Goal: Task Accomplishment & Management: Use online tool/utility

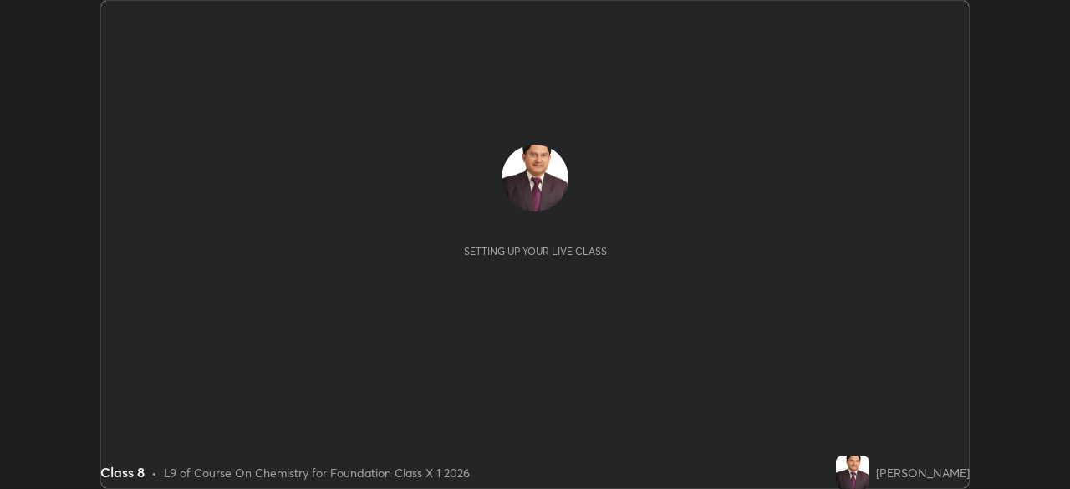
scroll to position [489, 1069]
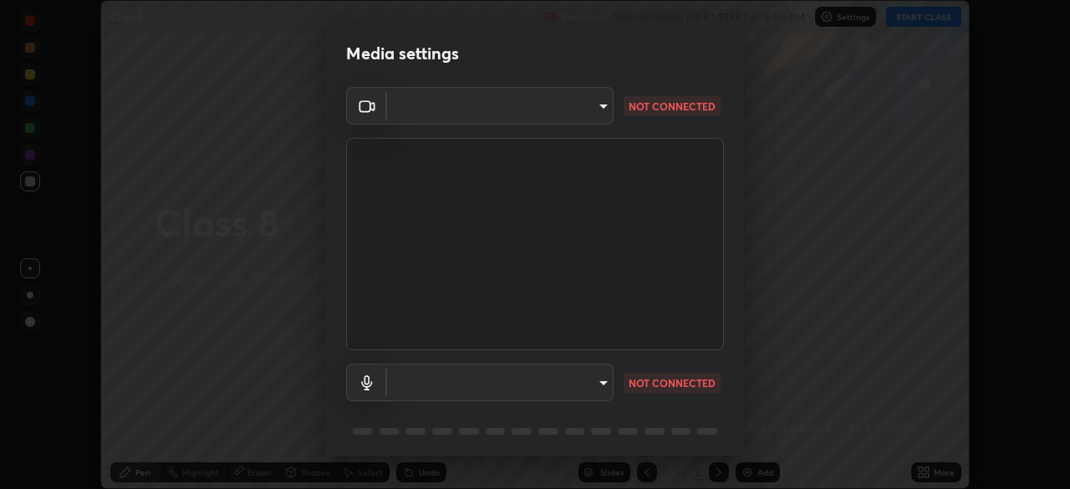
type input "7db3104c3122a209b332b64619111aa91615a24fb0de166504fa5909fce8eb30"
type input "communications"
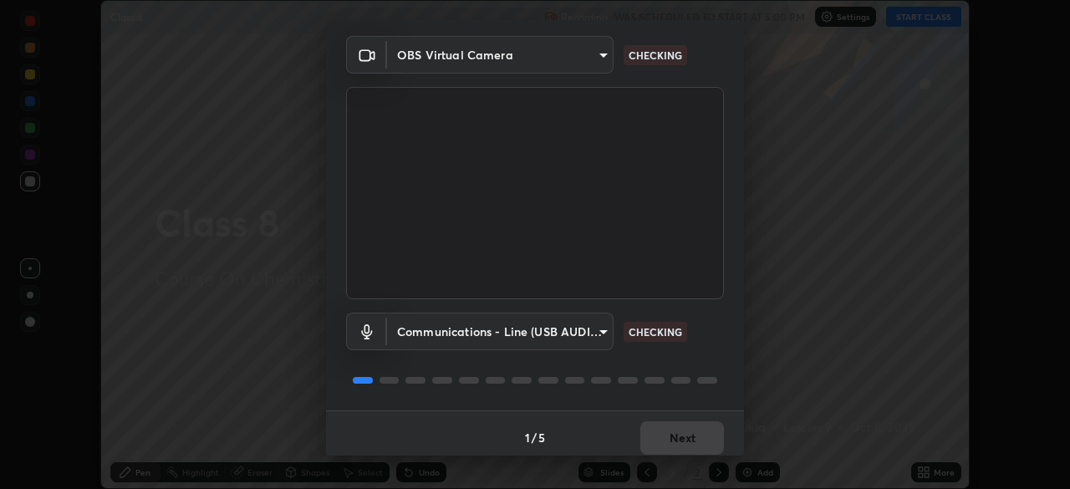
scroll to position [59, 0]
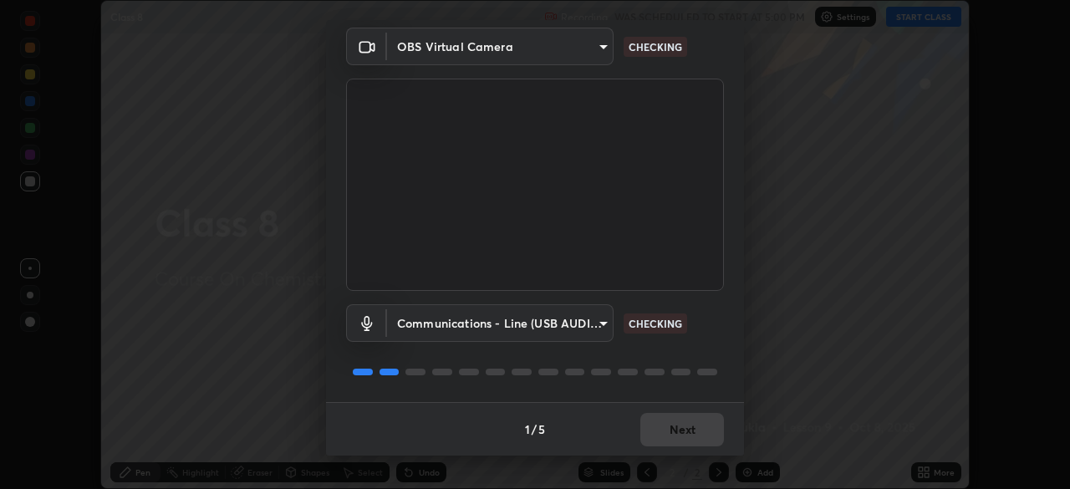
click at [670, 430] on div "1 / 5 Next" at bounding box center [535, 428] width 418 height 53
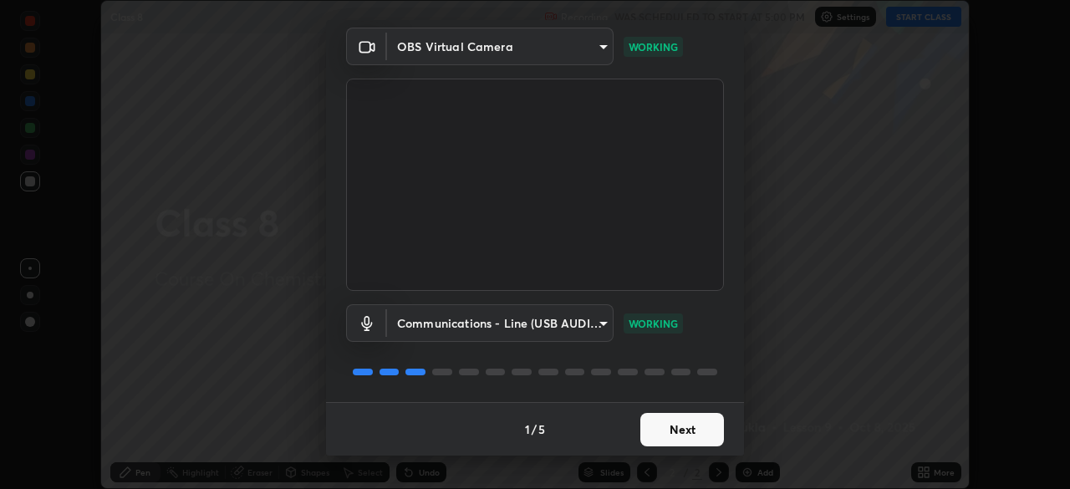
click at [679, 430] on button "Next" at bounding box center [682, 429] width 84 height 33
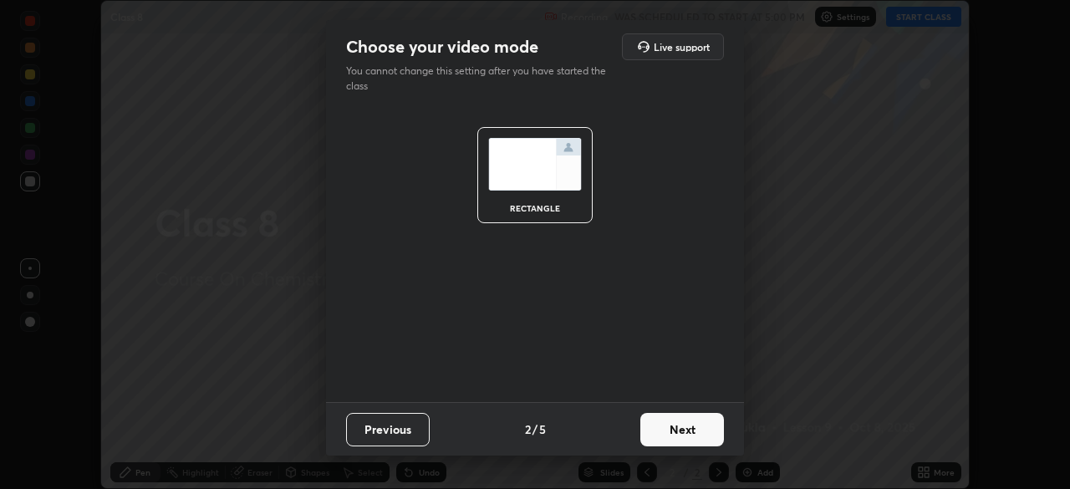
click at [686, 431] on button "Next" at bounding box center [682, 429] width 84 height 33
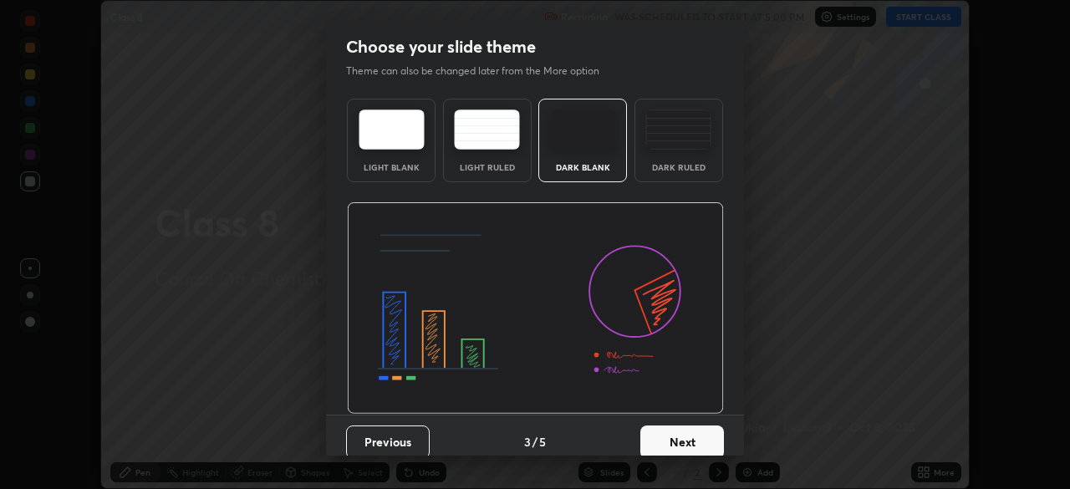
click at [683, 435] on button "Next" at bounding box center [682, 441] width 84 height 33
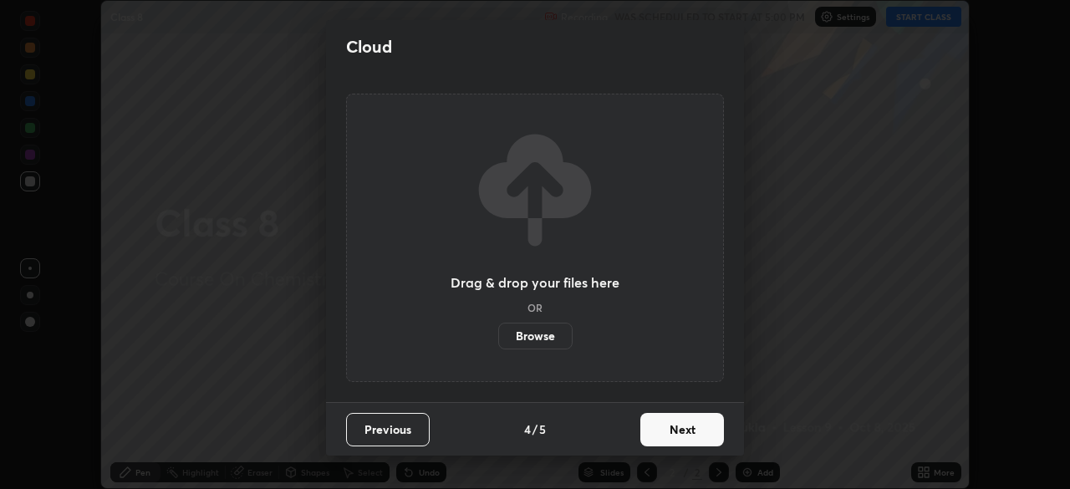
click at [689, 432] on button "Next" at bounding box center [682, 429] width 84 height 33
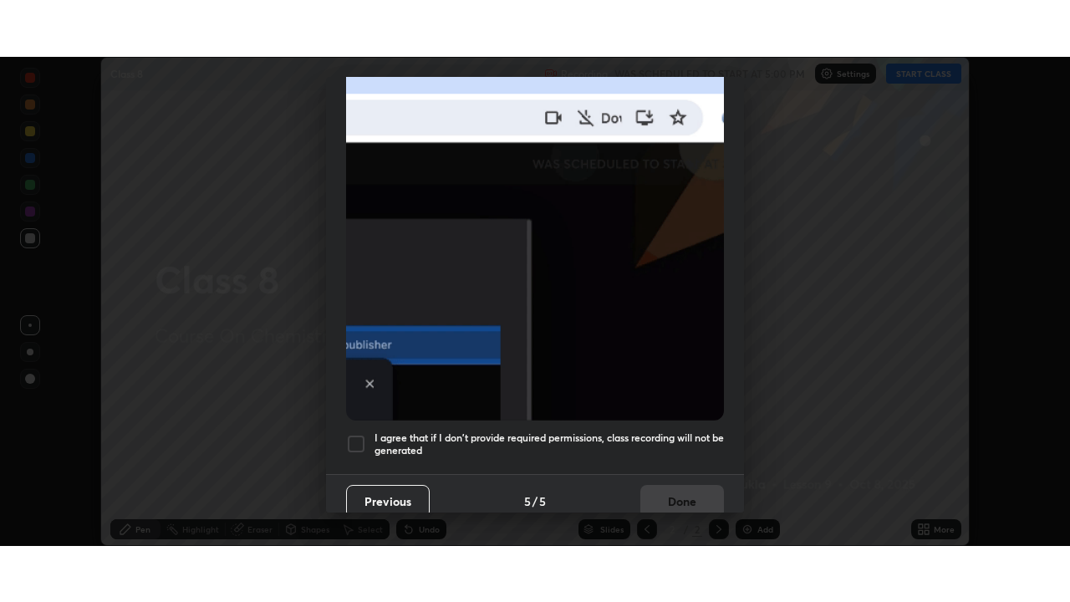
scroll to position [400, 0]
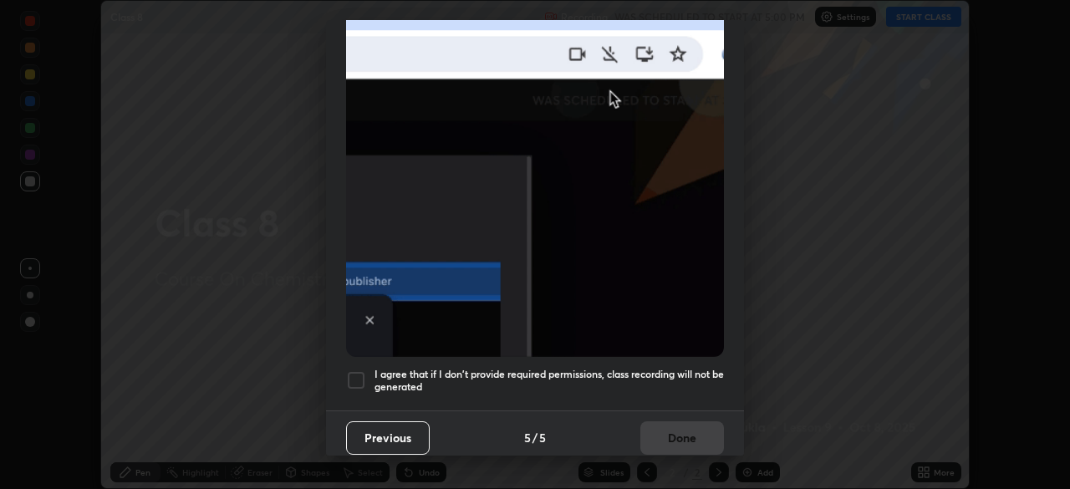
click at [355, 372] on div at bounding box center [356, 380] width 20 height 20
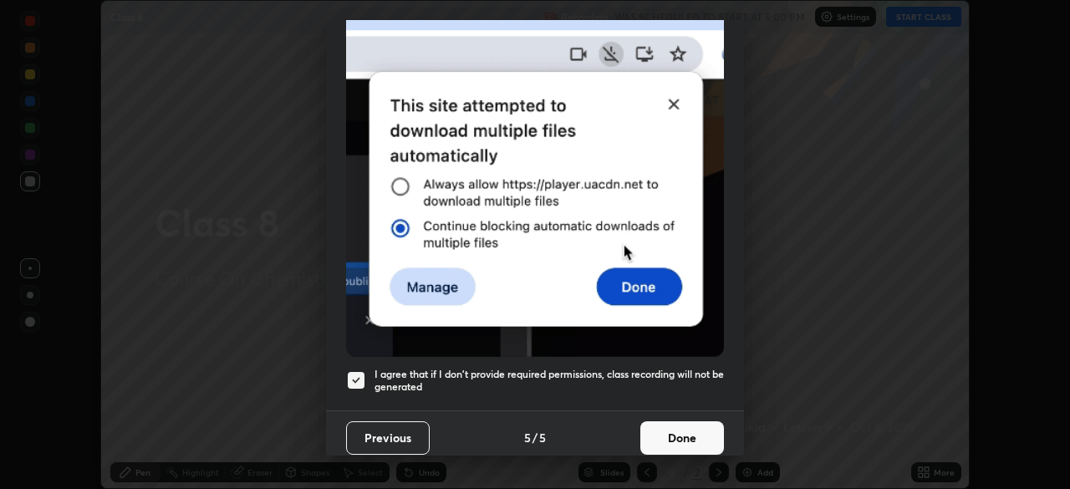
click at [652, 431] on button "Done" at bounding box center [682, 437] width 84 height 33
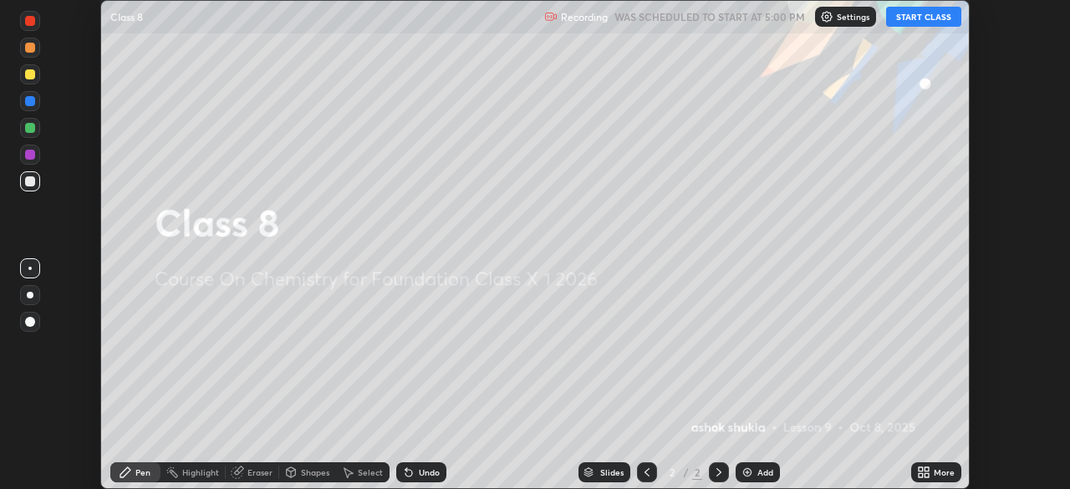
click at [906, 23] on button "START CLASS" at bounding box center [923, 17] width 75 height 20
click at [922, 472] on icon at bounding box center [923, 471] width 13 height 13
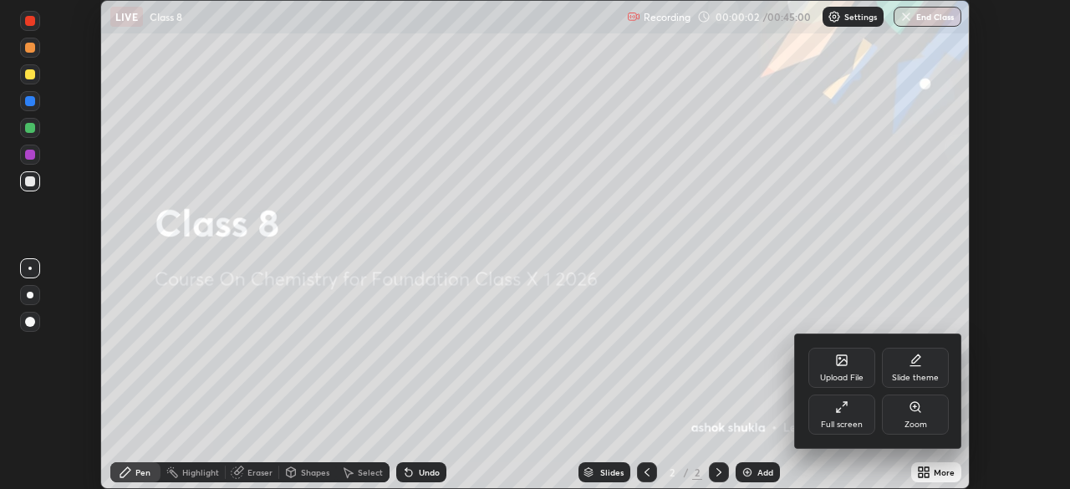
click at [839, 406] on icon at bounding box center [841, 406] width 13 height 13
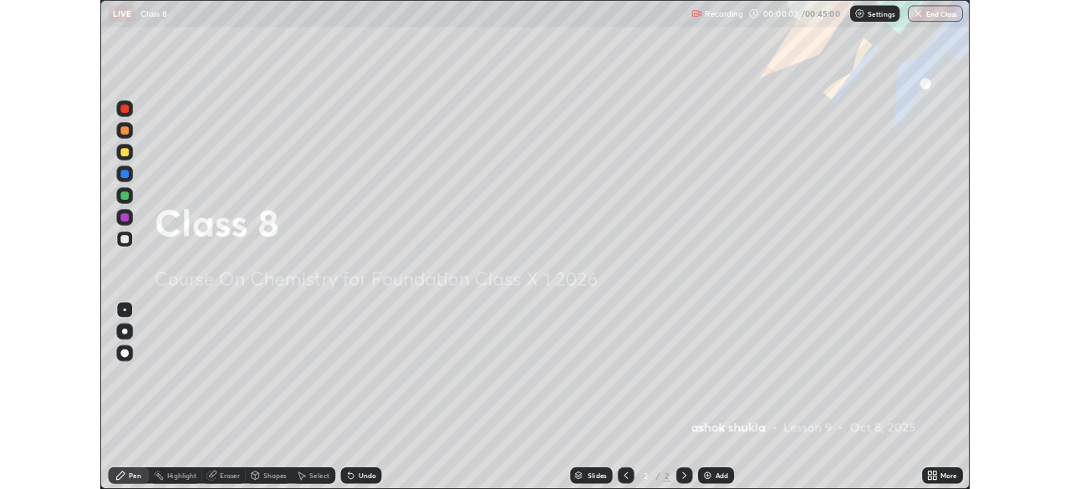
scroll to position [602, 1070]
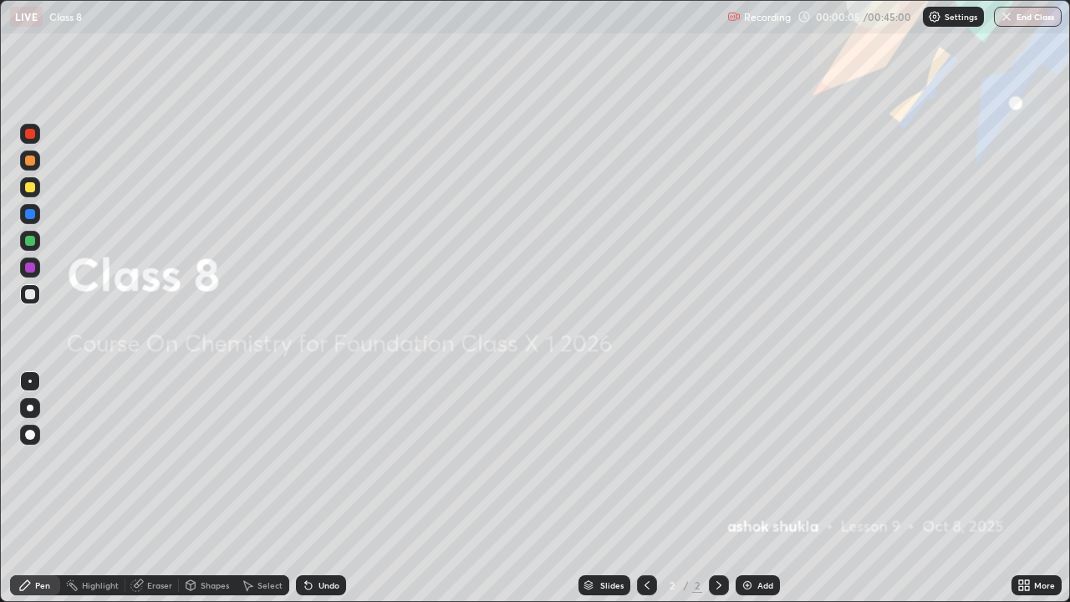
click at [744, 488] on img at bounding box center [746, 584] width 13 height 13
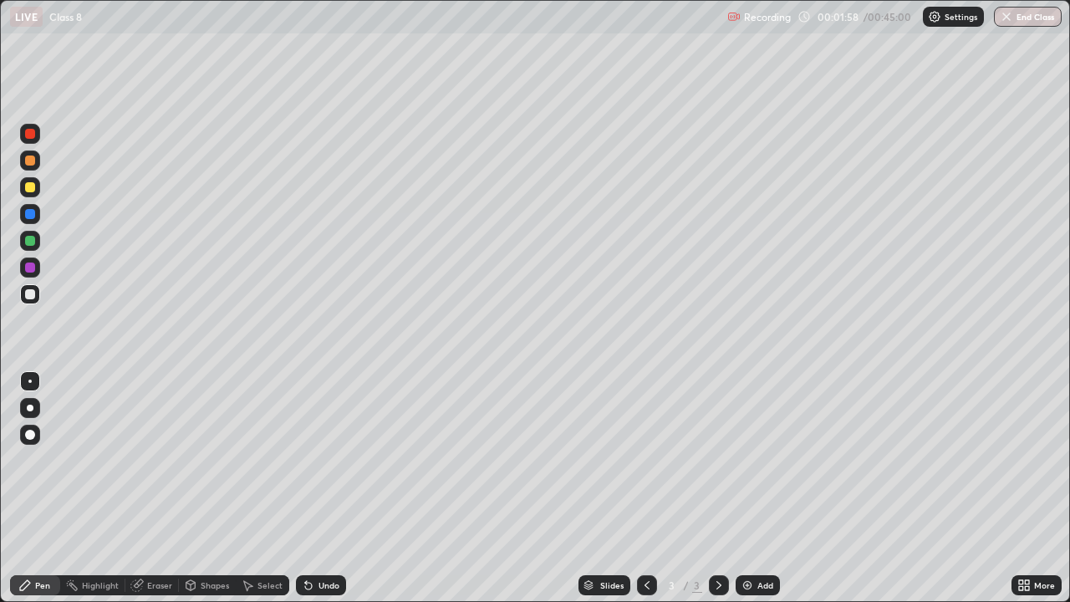
click at [147, 488] on div "Eraser" at bounding box center [151, 585] width 53 height 20
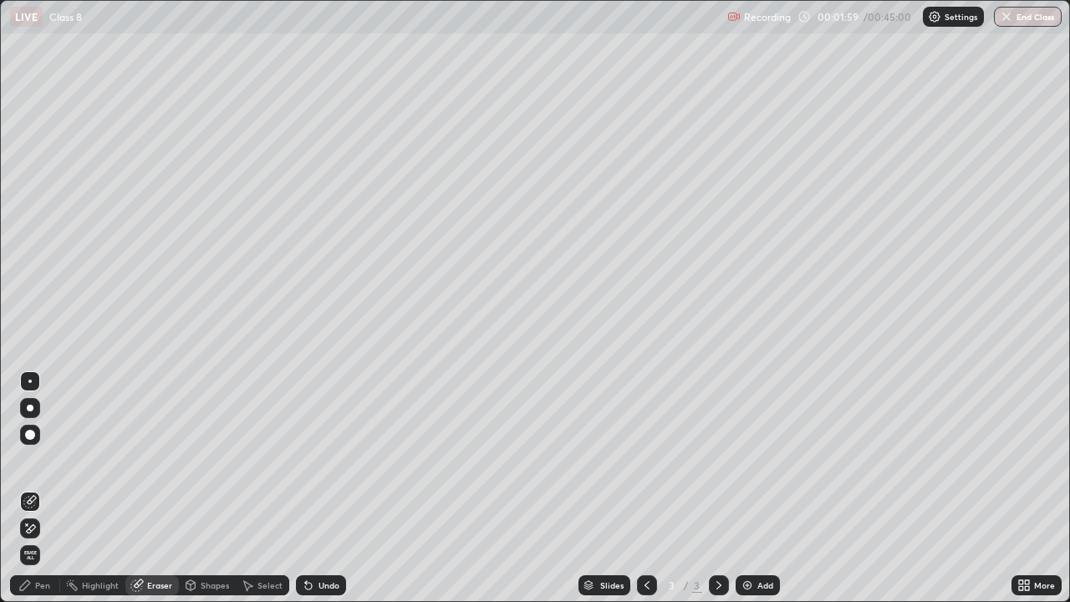
click at [33, 488] on div "Pen" at bounding box center [35, 585] width 50 height 20
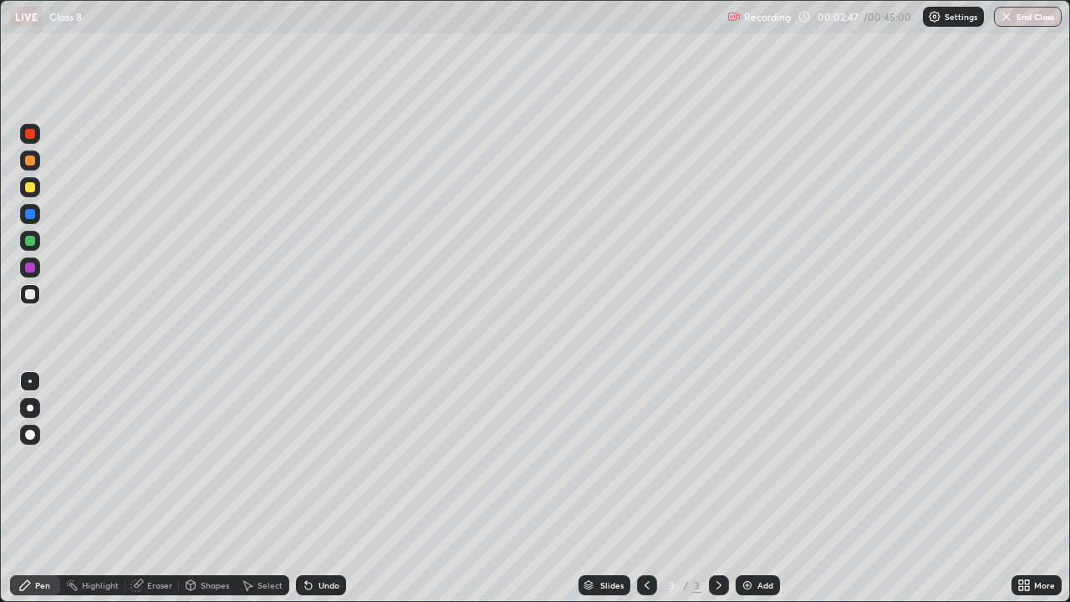
click at [252, 488] on icon at bounding box center [247, 584] width 13 height 13
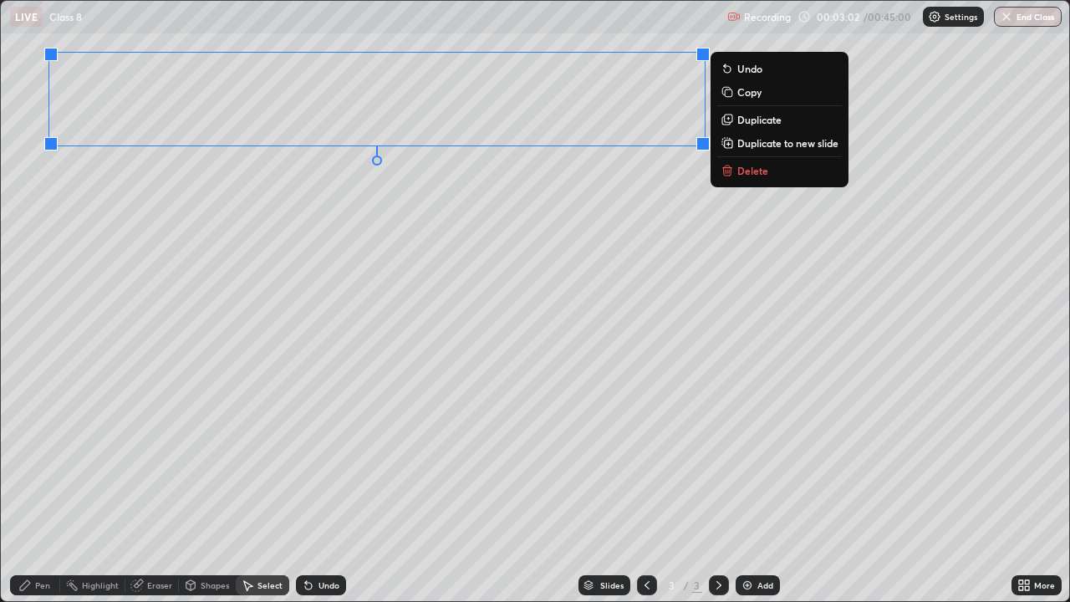
click at [521, 225] on div "0 ° Undo Copy Duplicate Duplicate to new slide Delete" at bounding box center [535, 301] width 1068 height 600
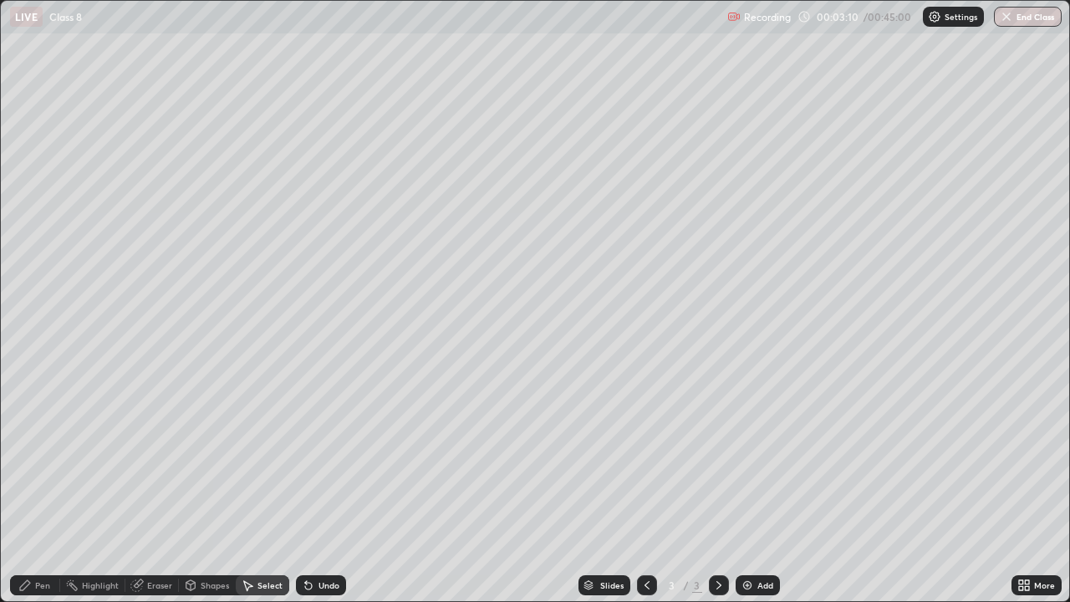
click at [34, 488] on div "Pen" at bounding box center [35, 585] width 50 height 20
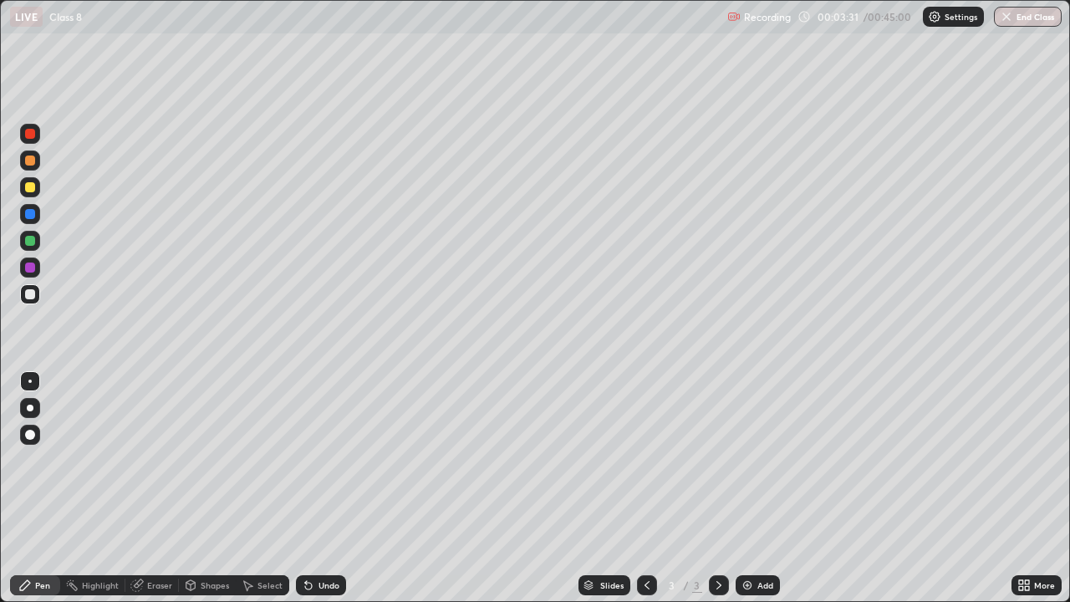
click at [27, 265] on div at bounding box center [30, 267] width 10 height 10
click at [156, 488] on div "Eraser" at bounding box center [159, 585] width 25 height 8
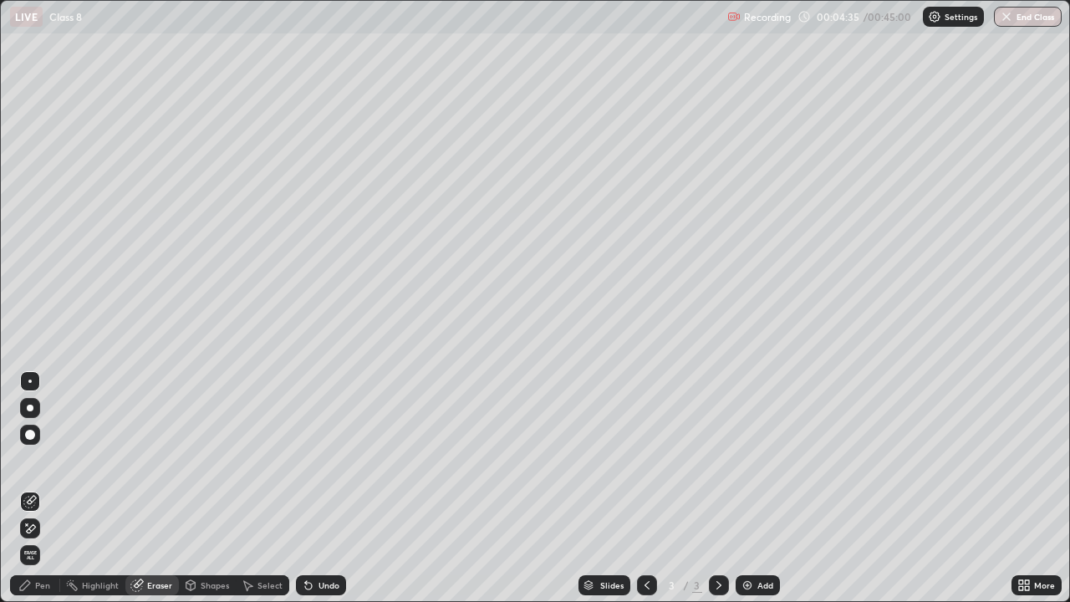
click at [46, 488] on div "Pen" at bounding box center [42, 585] width 15 height 8
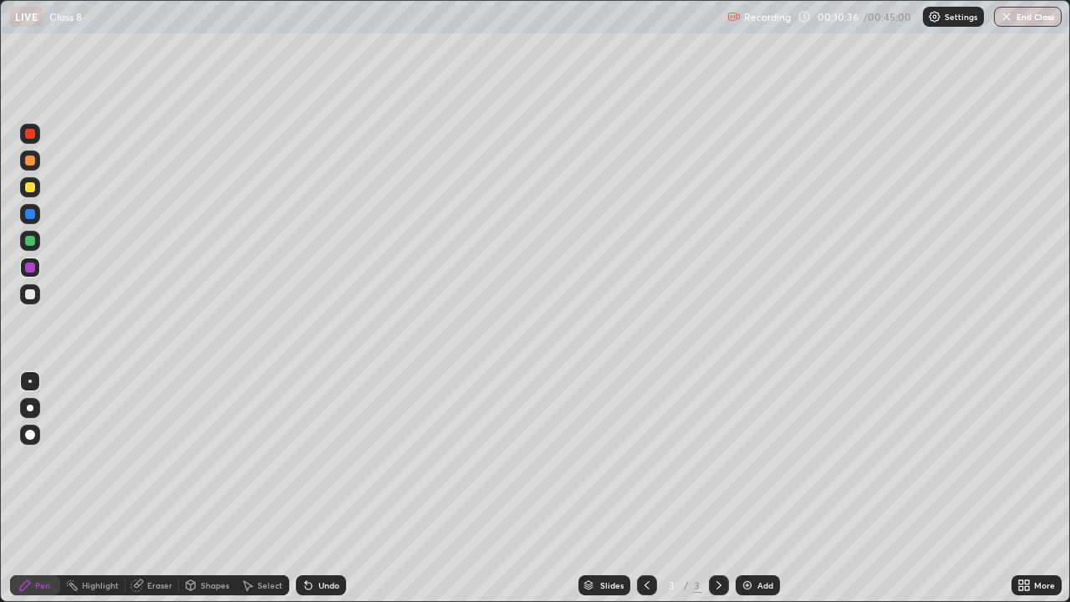
click at [745, 488] on img at bounding box center [746, 584] width 13 height 13
click at [197, 488] on div "Shapes" at bounding box center [207, 585] width 57 height 20
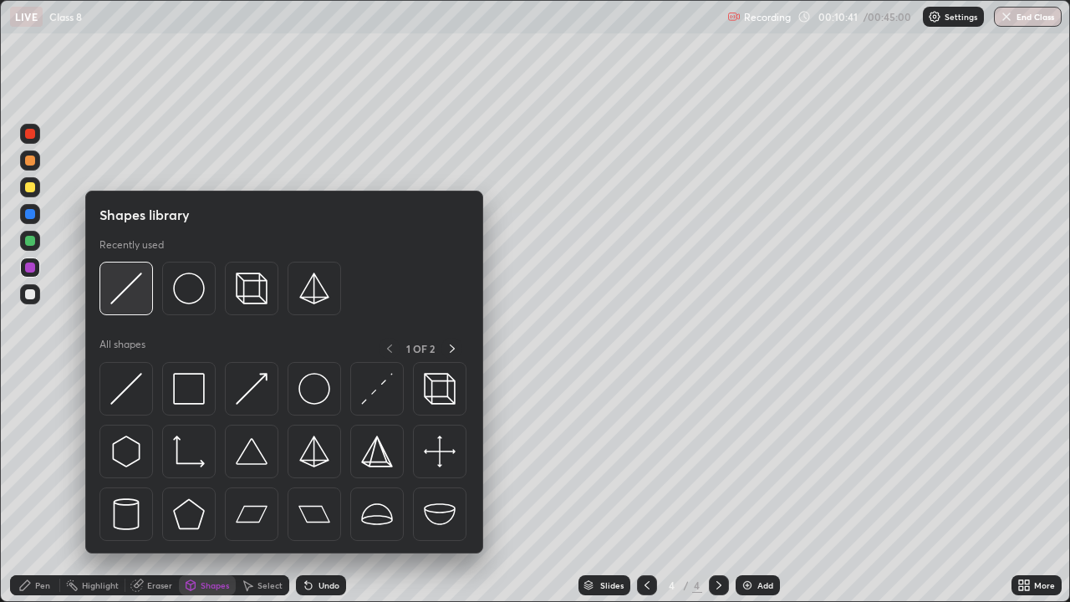
click at [128, 292] on img at bounding box center [126, 288] width 32 height 32
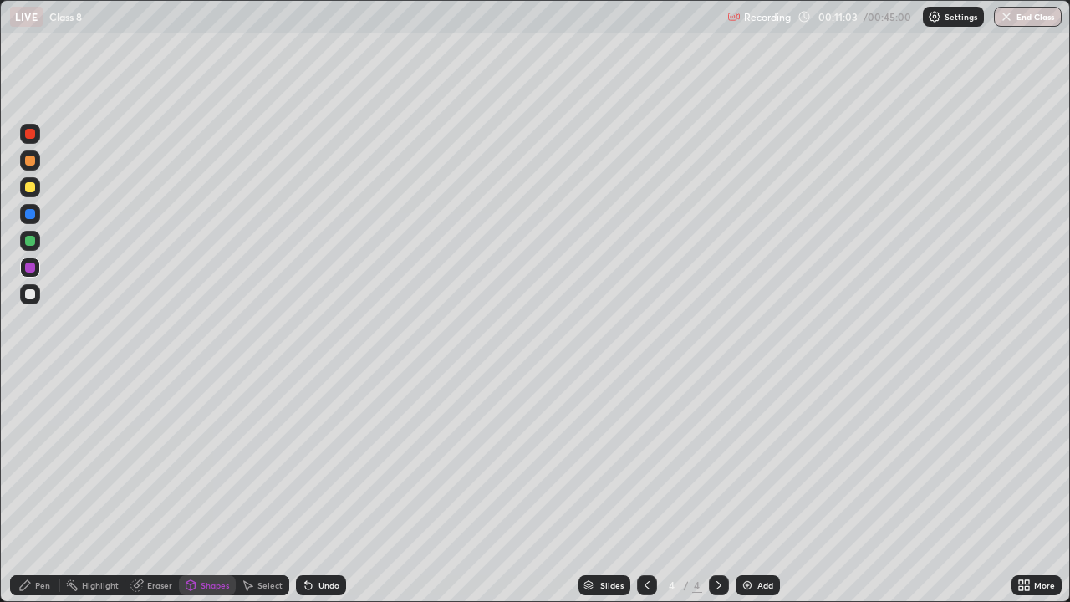
click at [191, 488] on icon at bounding box center [191, 587] width 0 height 6
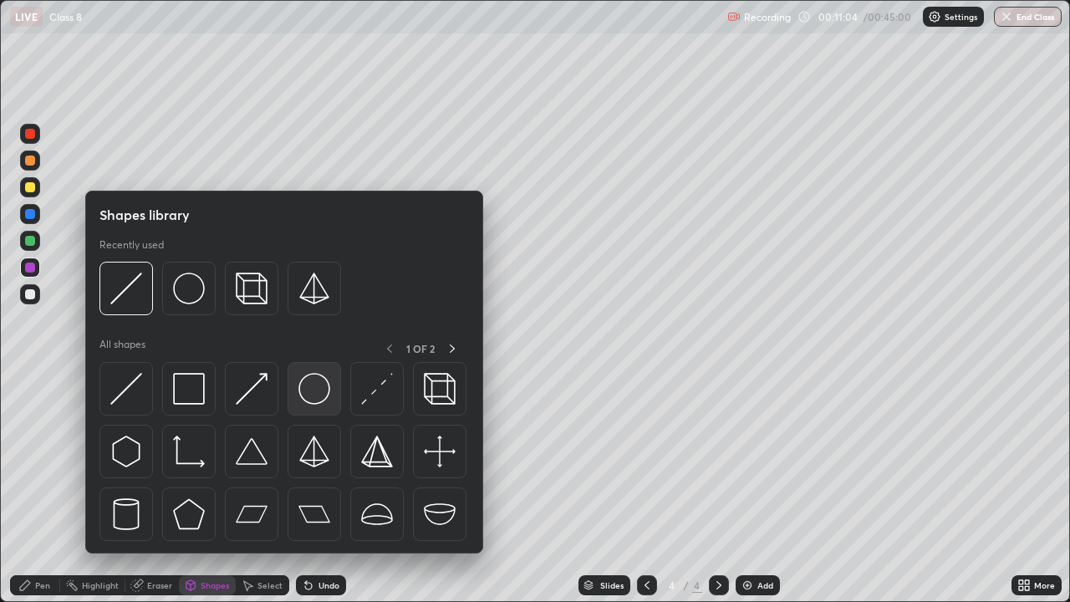
click at [312, 387] on img at bounding box center [314, 389] width 32 height 32
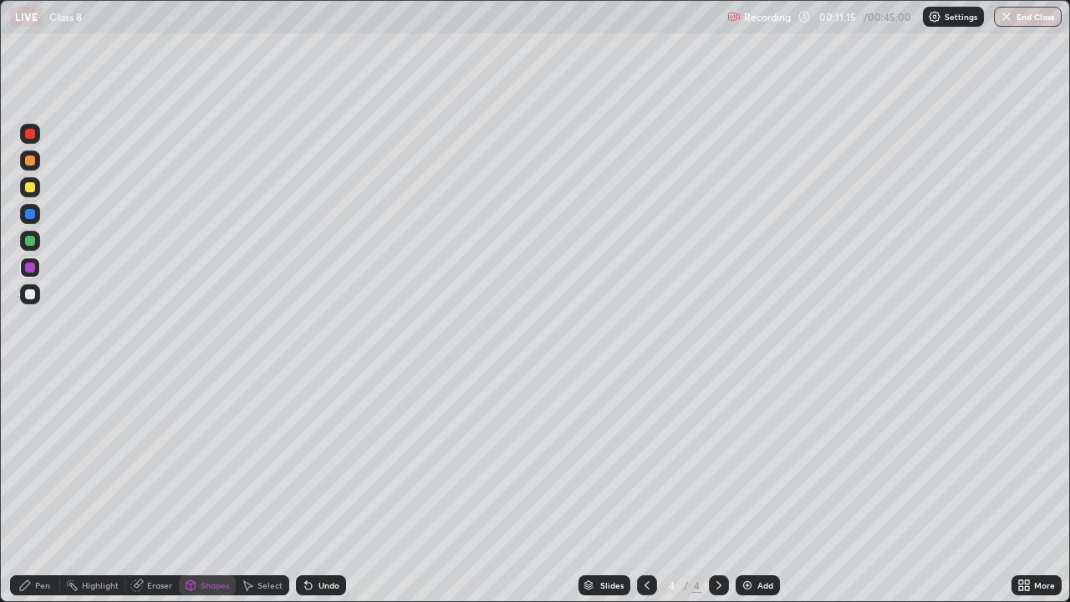
click at [38, 488] on div "Pen" at bounding box center [35, 585] width 50 height 20
click at [144, 488] on div "Eraser" at bounding box center [151, 585] width 53 height 20
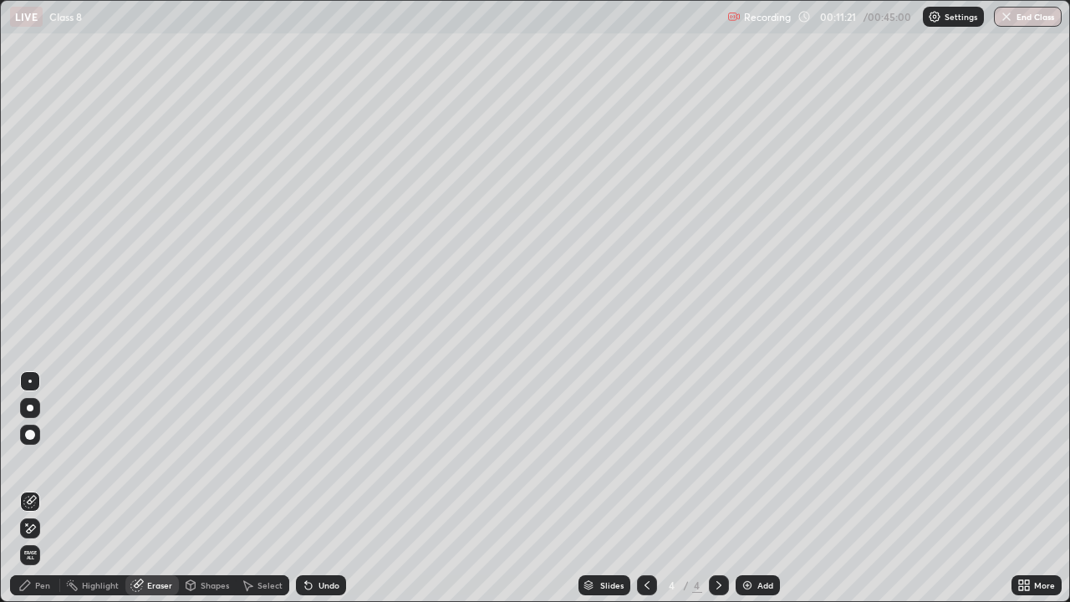
click at [197, 488] on div "Shapes" at bounding box center [207, 585] width 57 height 20
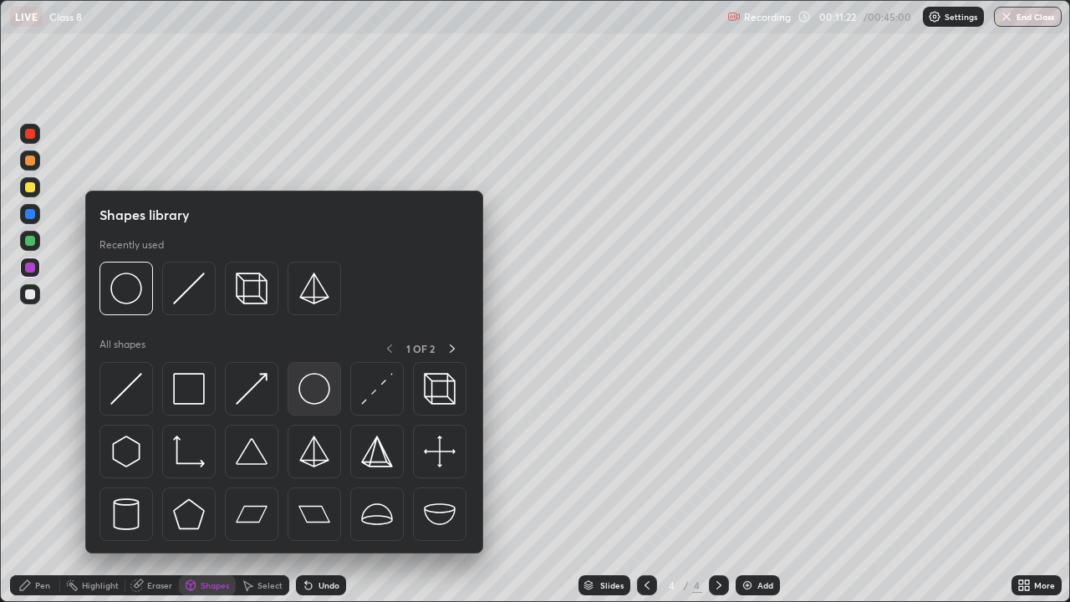
click at [311, 384] on img at bounding box center [314, 389] width 32 height 32
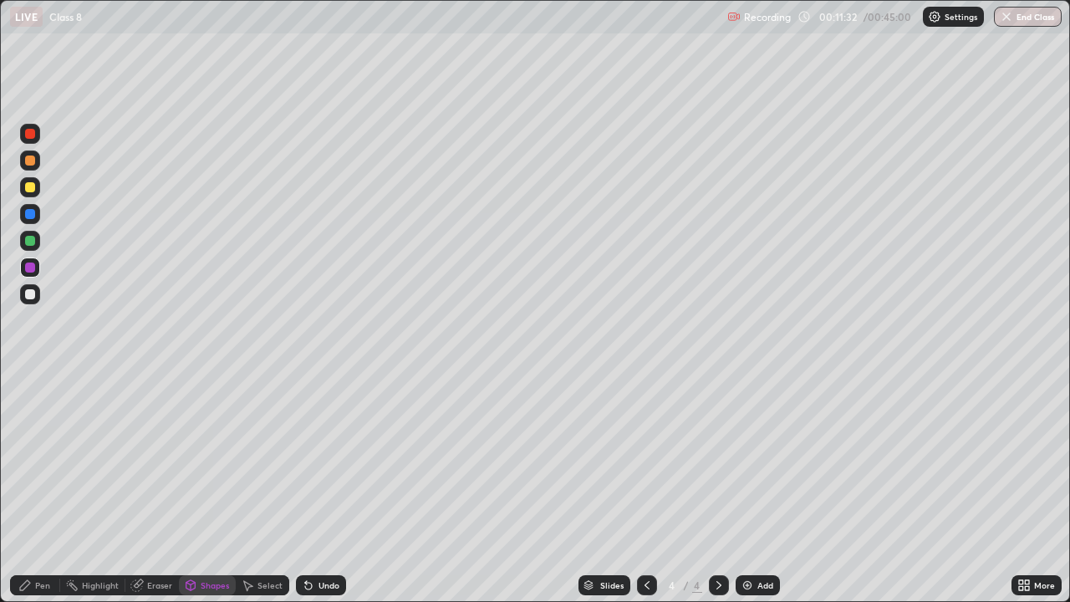
click at [39, 488] on div "Pen" at bounding box center [35, 585] width 50 height 20
click at [148, 488] on div "Eraser" at bounding box center [159, 585] width 25 height 8
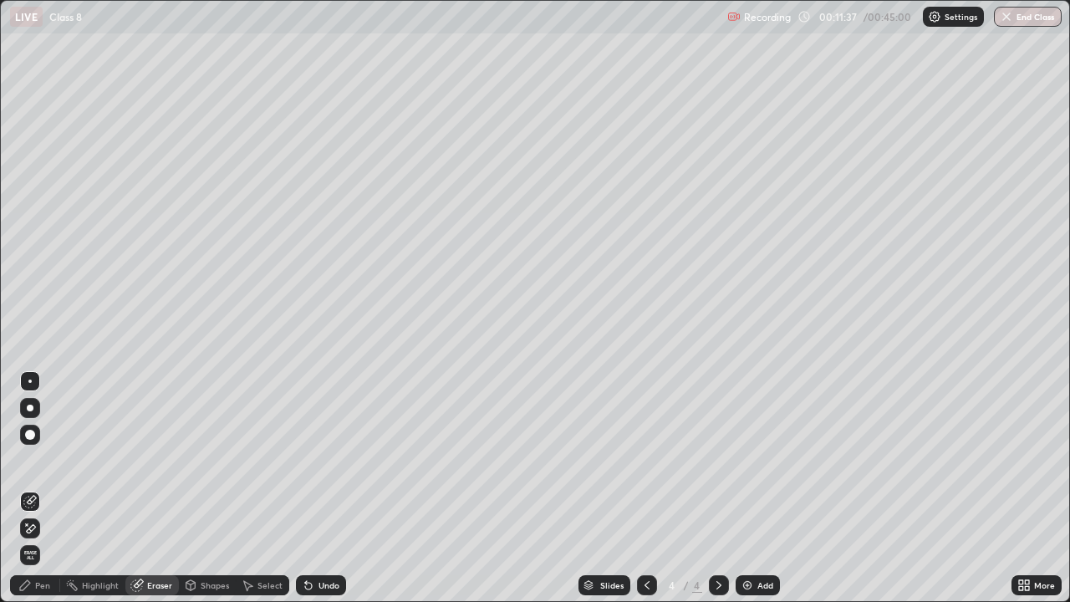
click at [33, 488] on div "Pen" at bounding box center [35, 585] width 50 height 20
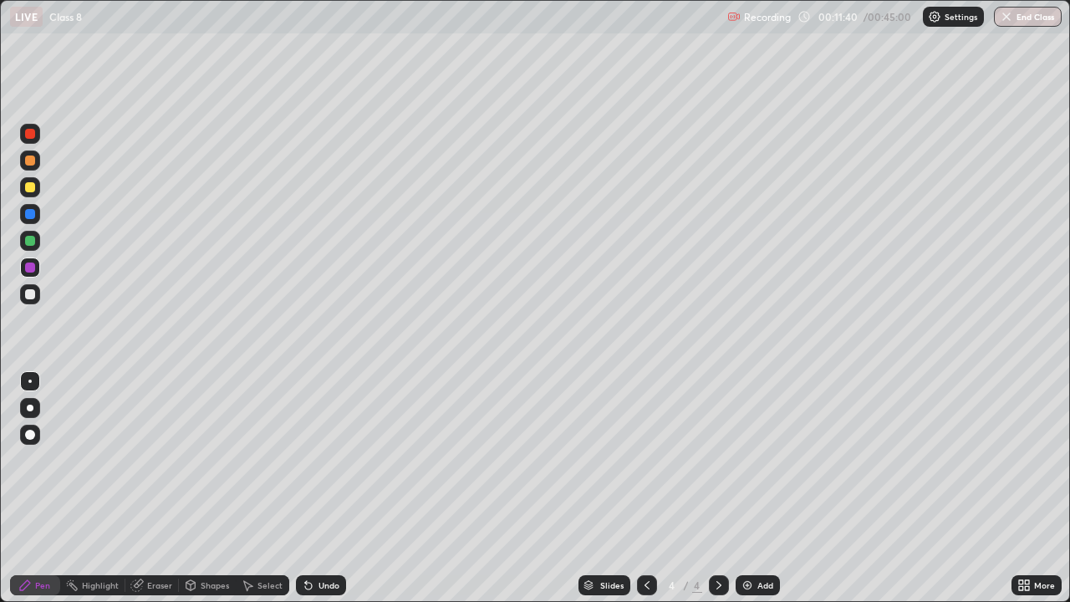
click at [194, 488] on icon at bounding box center [190, 585] width 9 height 10
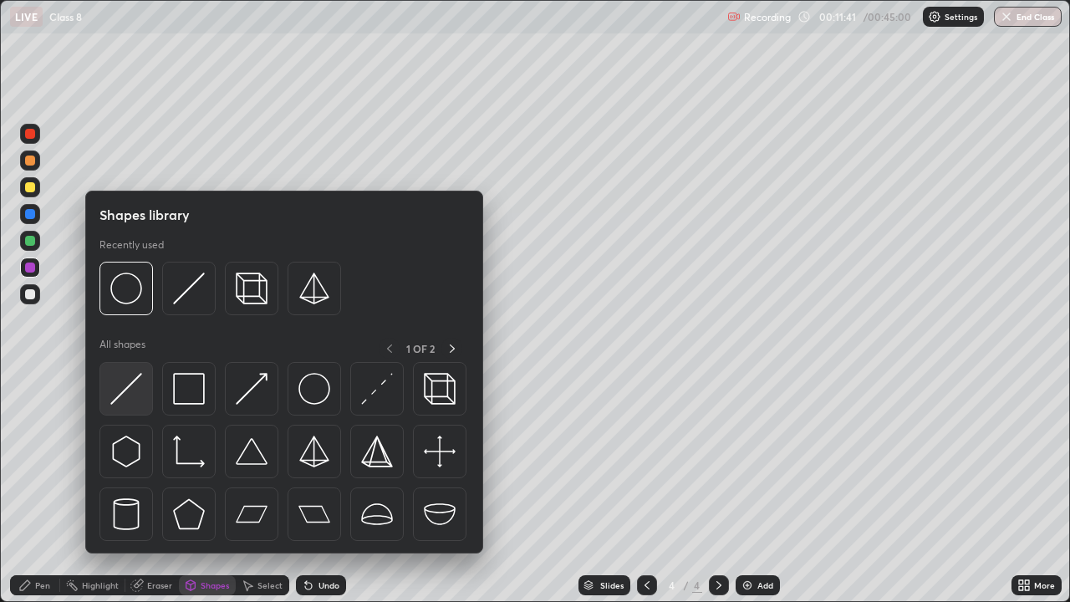
click at [128, 389] on img at bounding box center [126, 389] width 32 height 32
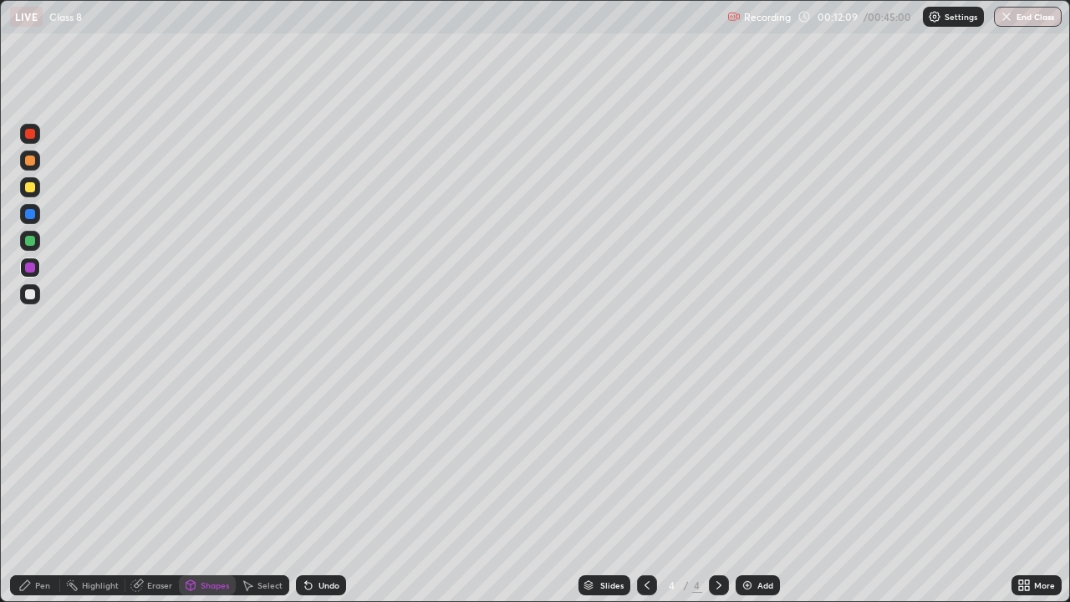
click at [208, 488] on div "Shapes" at bounding box center [215, 585] width 28 height 8
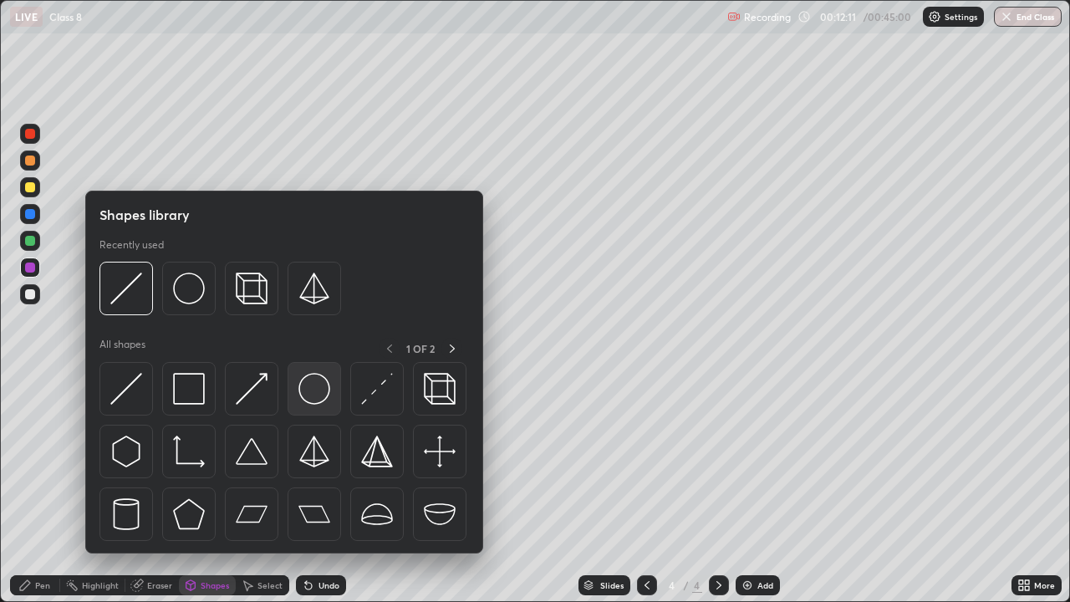
click at [314, 389] on img at bounding box center [314, 389] width 32 height 32
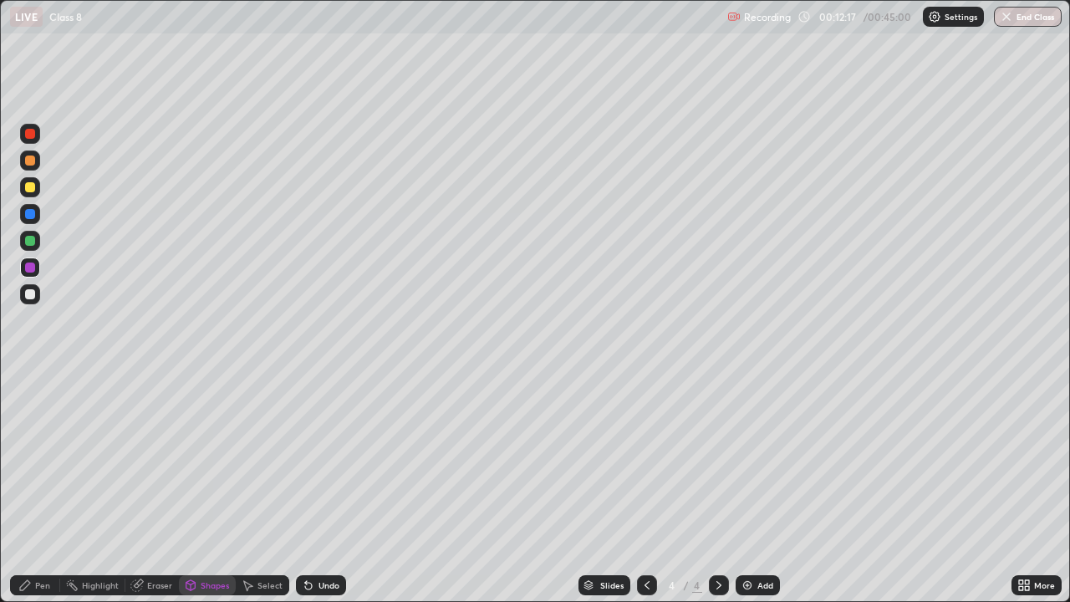
click at [191, 488] on icon at bounding box center [191, 587] width 0 height 6
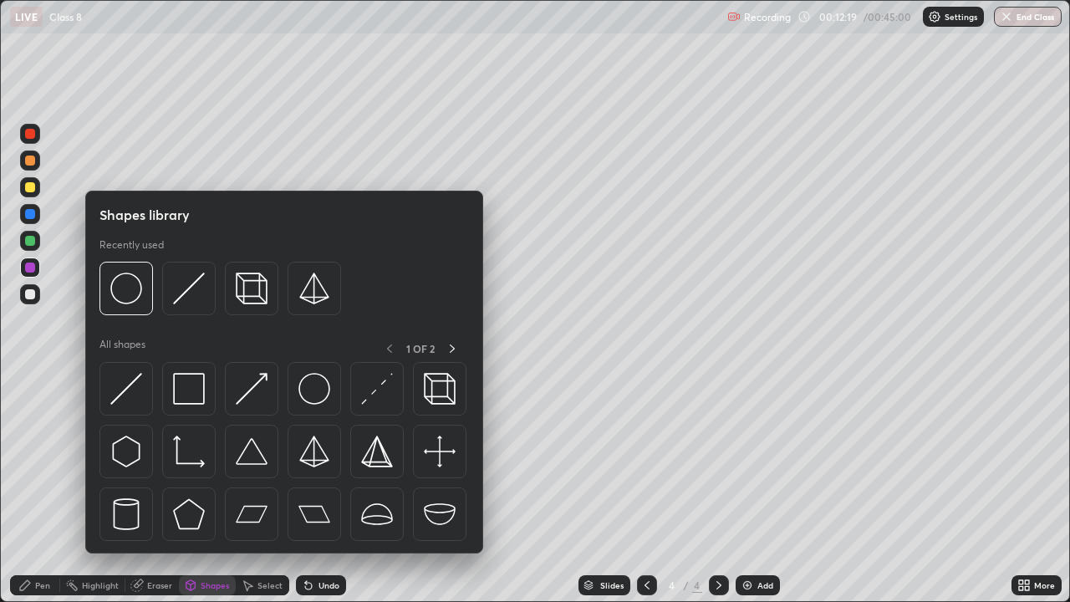
click at [34, 488] on div "Pen" at bounding box center [35, 585] width 50 height 20
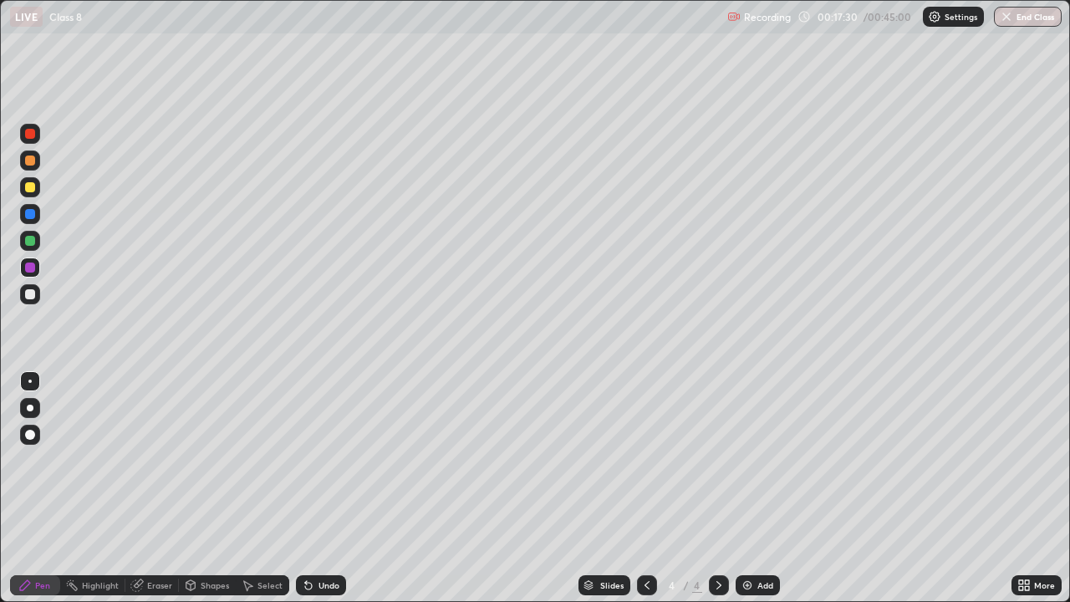
click at [154, 488] on div "Eraser" at bounding box center [159, 585] width 25 height 8
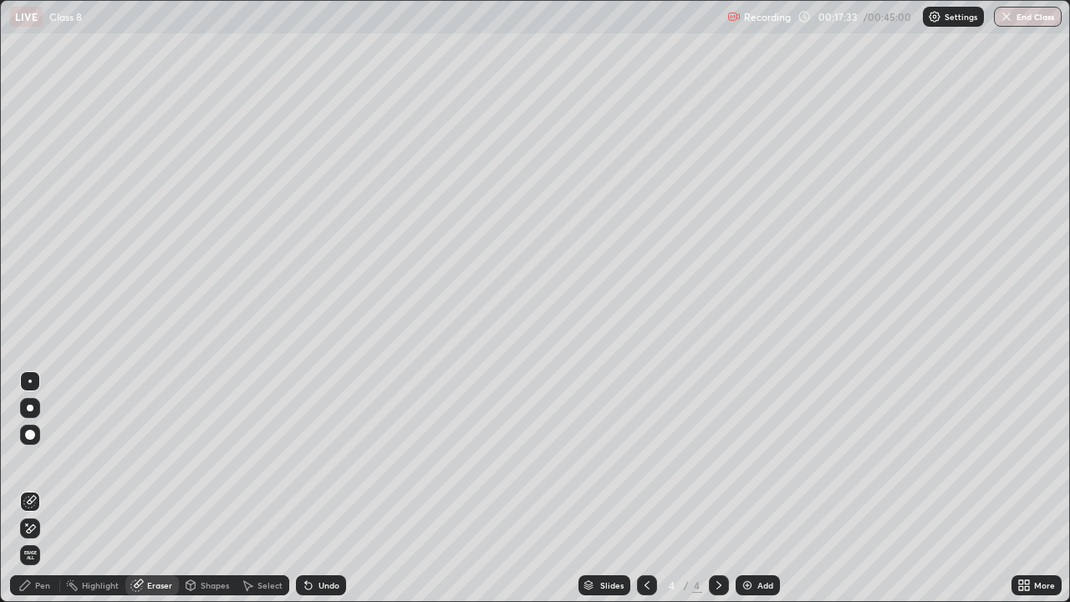
click at [44, 488] on div "Pen" at bounding box center [42, 585] width 15 height 8
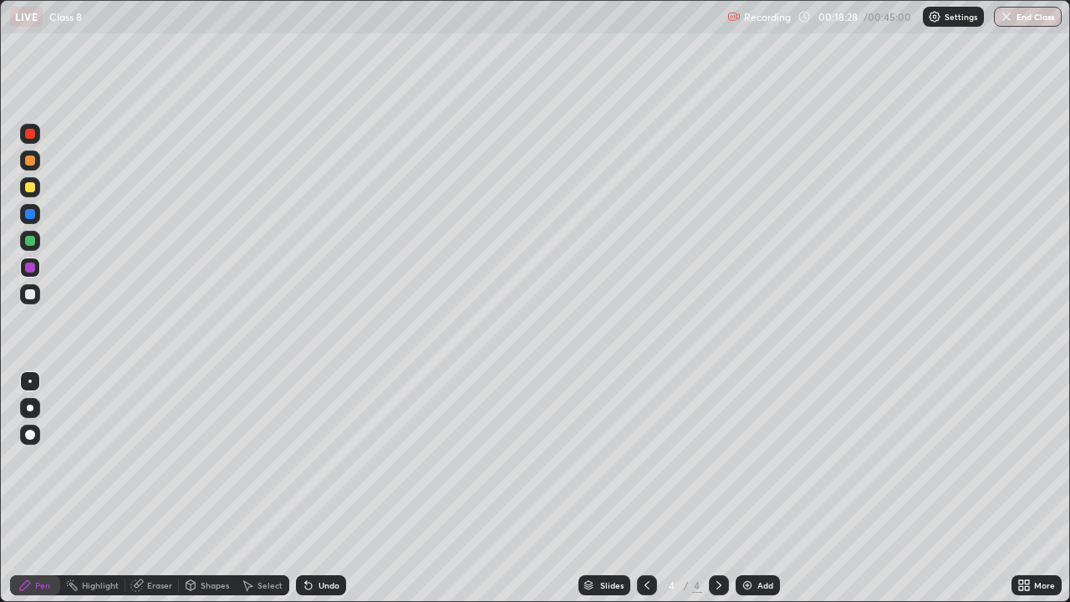
click at [745, 488] on img at bounding box center [746, 584] width 13 height 13
click at [160, 488] on div "Eraser" at bounding box center [151, 585] width 53 height 20
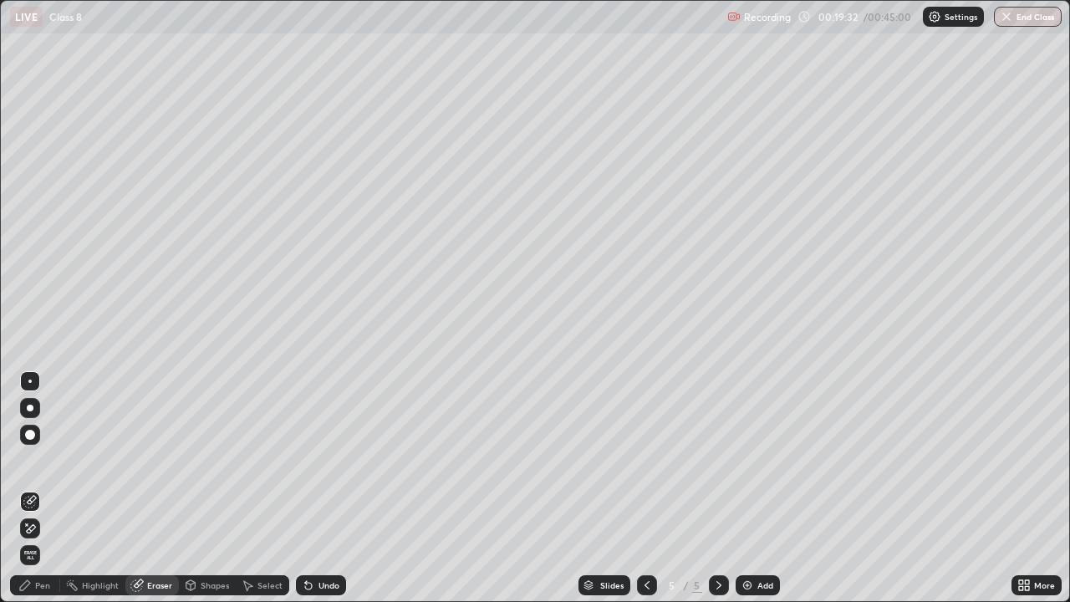
click at [46, 488] on div "Pen" at bounding box center [35, 585] width 50 height 20
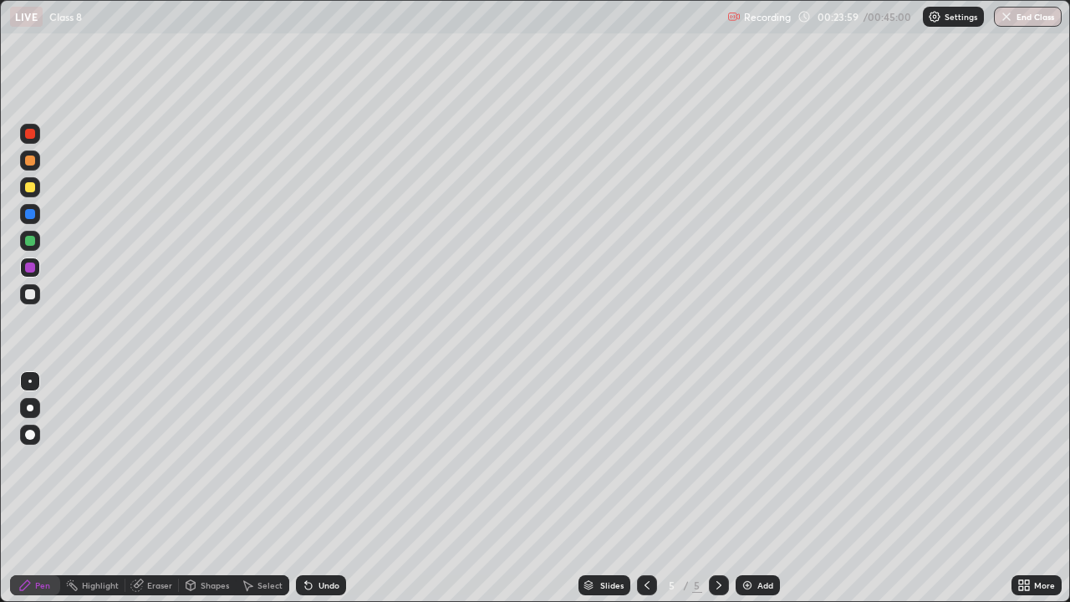
click at [28, 188] on div at bounding box center [30, 187] width 10 height 10
click at [35, 136] on div at bounding box center [30, 134] width 20 height 20
click at [747, 488] on img at bounding box center [746, 584] width 13 height 13
click at [153, 488] on div "Eraser" at bounding box center [159, 585] width 25 height 8
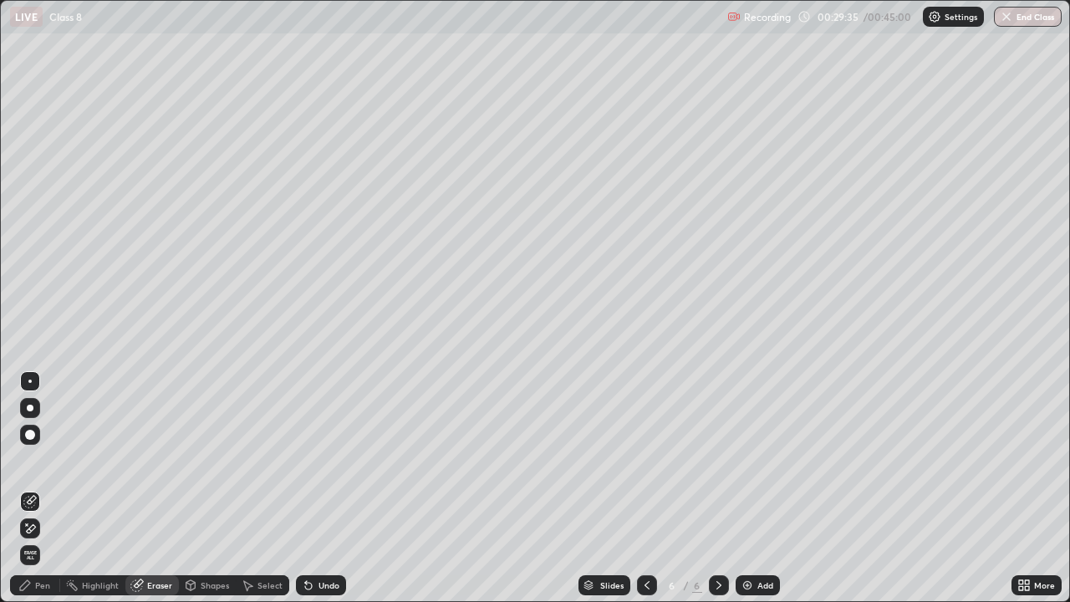
click at [44, 488] on div "Pen" at bounding box center [42, 585] width 15 height 8
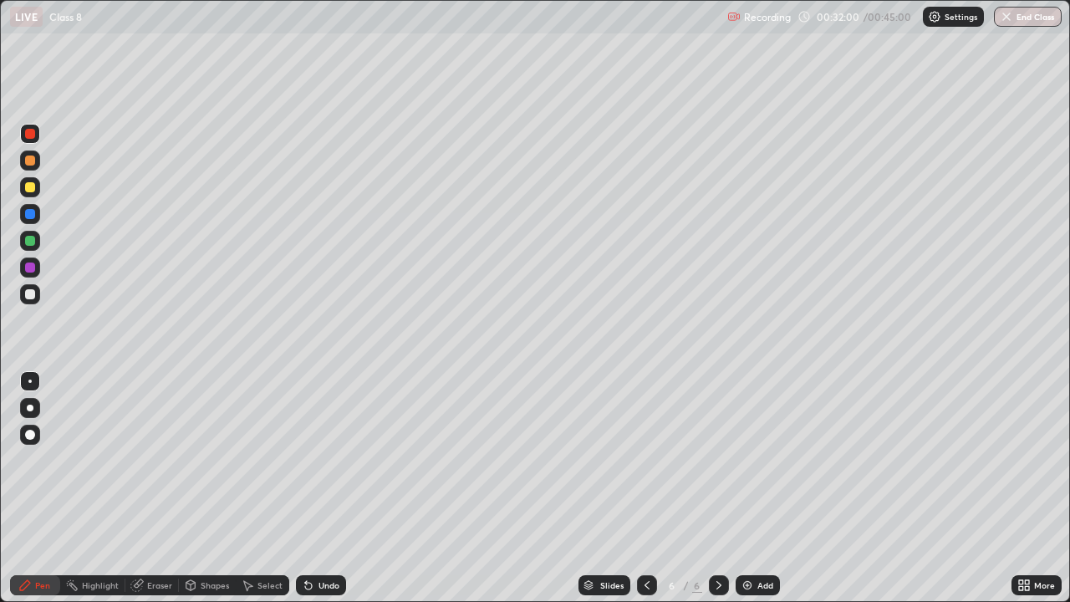
click at [743, 488] on img at bounding box center [746, 584] width 13 height 13
click at [744, 488] on img at bounding box center [746, 584] width 13 height 13
click at [1006, 22] on img "button" at bounding box center [1006, 16] width 13 height 13
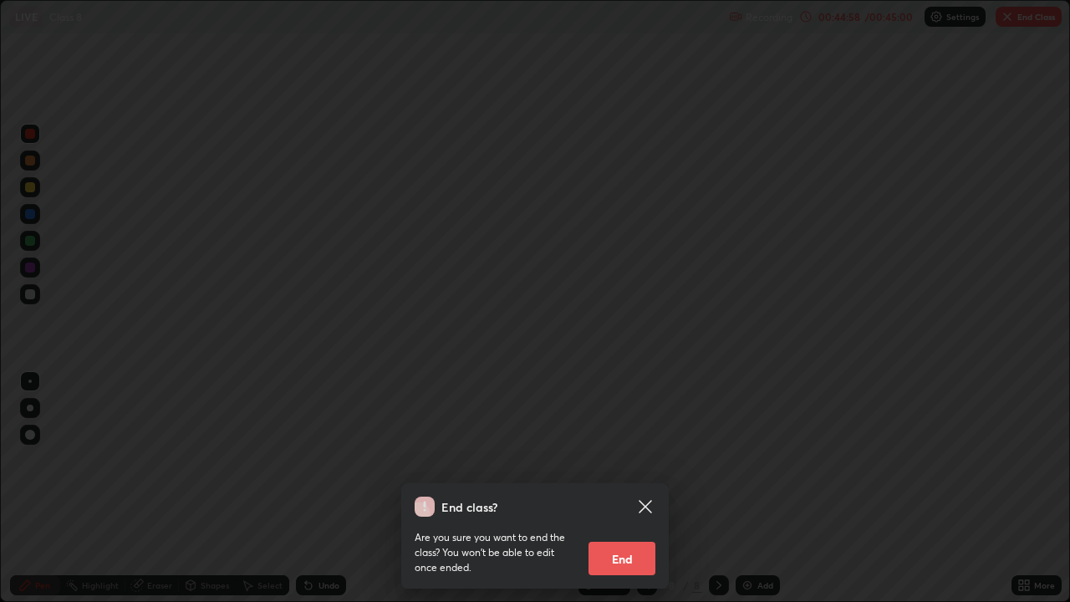
click at [617, 488] on button "End" at bounding box center [621, 558] width 67 height 33
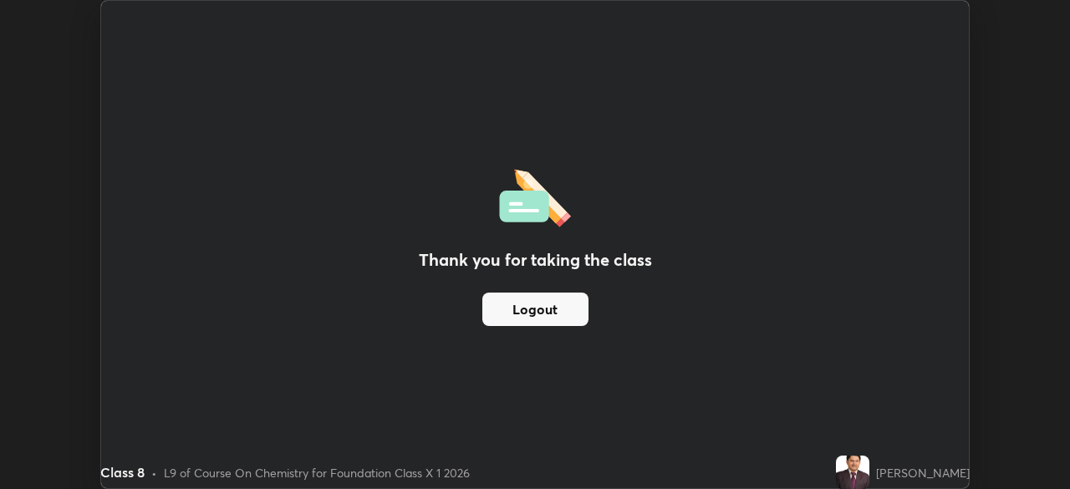
scroll to position [83078, 82498]
